Goal: Transaction & Acquisition: Purchase product/service

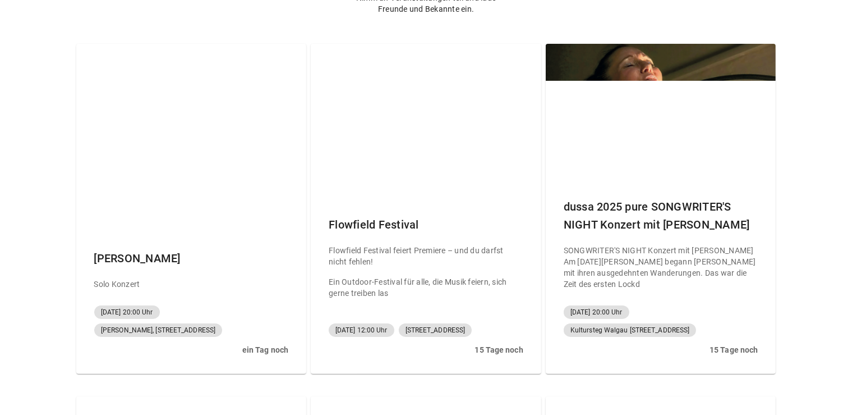
scroll to position [165, 0]
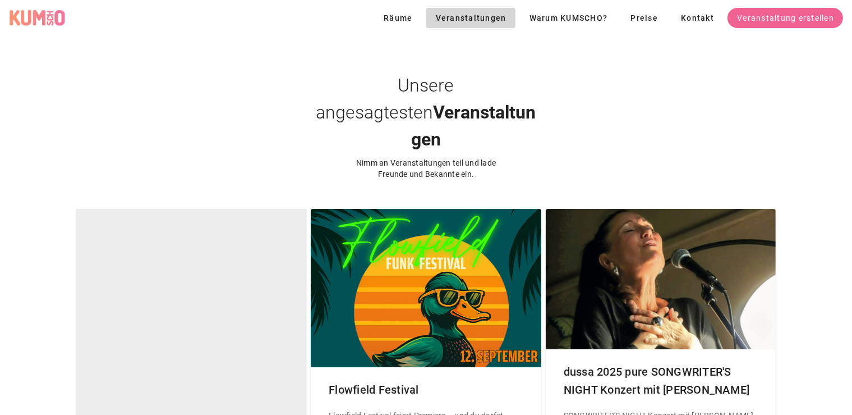
click at [162, 312] on div at bounding box center [191, 305] width 231 height 192
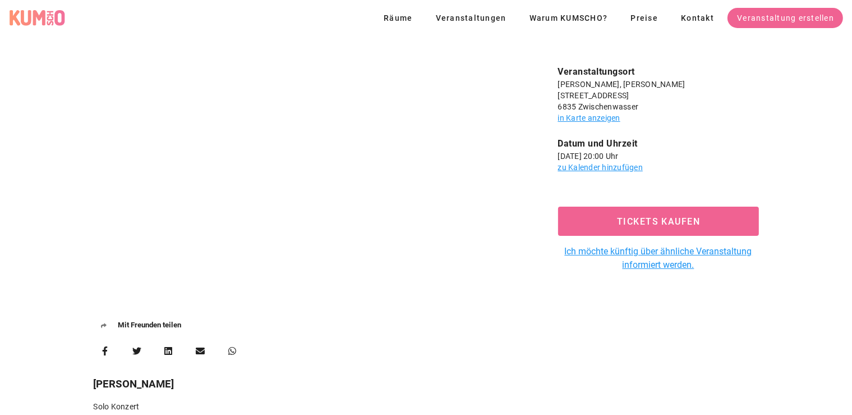
click at [49, 17] on div "KUMSCHO Logo" at bounding box center [37, 18] width 56 height 17
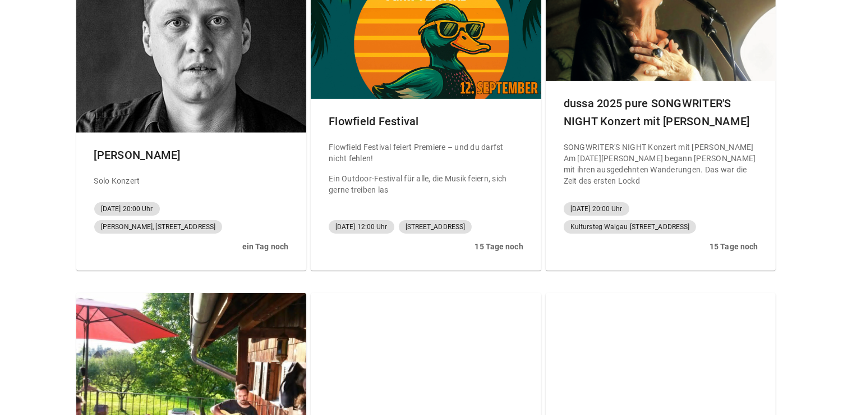
scroll to position [284, 0]
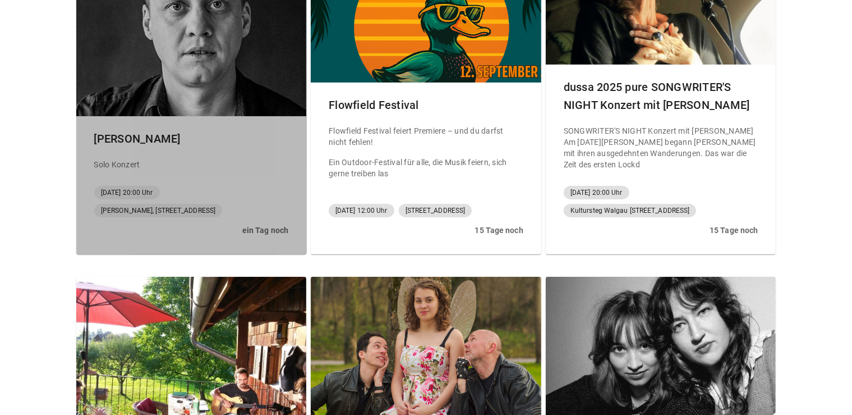
click at [146, 121] on div "[PERSON_NAME]" at bounding box center [191, 139] width 213 height 36
